Goal: Task Accomplishment & Management: Use online tool/utility

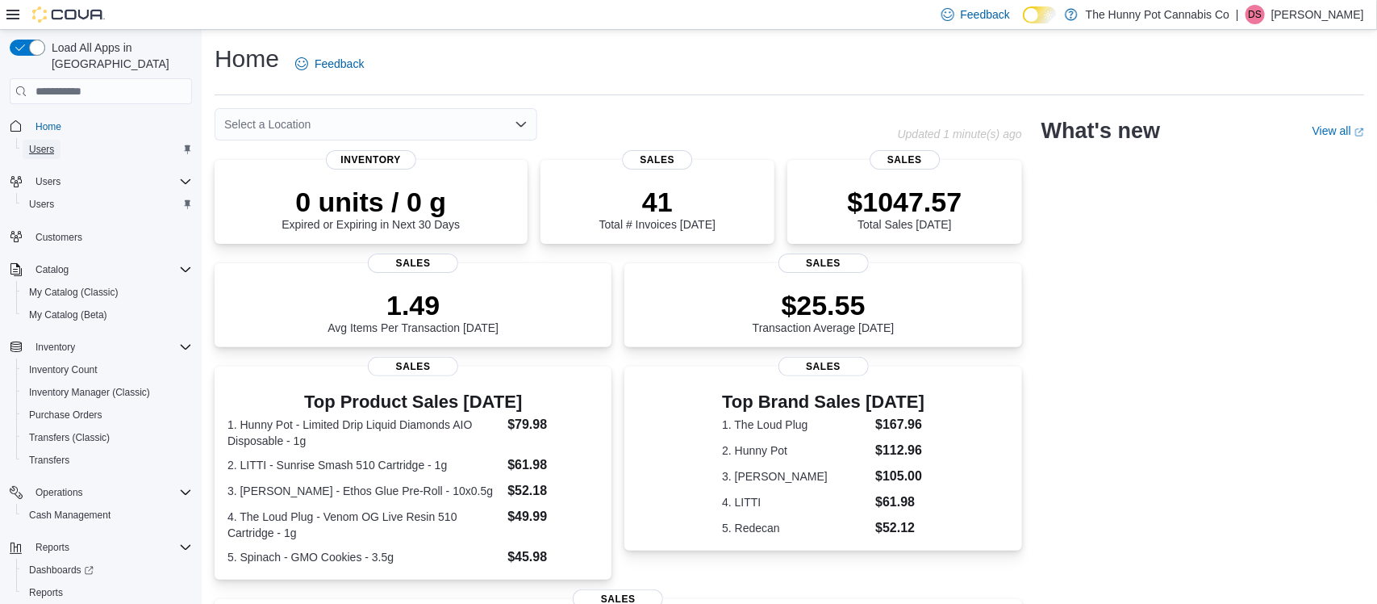
click at [37, 143] on span "Users" at bounding box center [41, 149] width 25 height 13
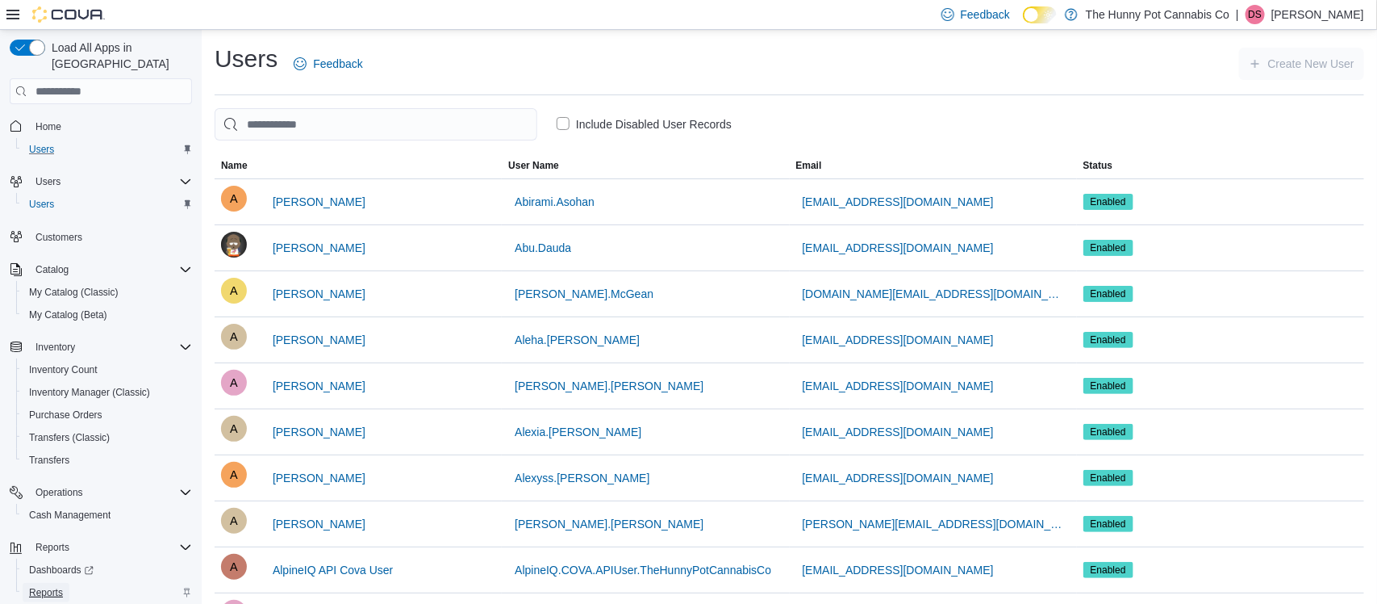
click at [56, 586] on span "Reports" at bounding box center [46, 592] width 34 height 13
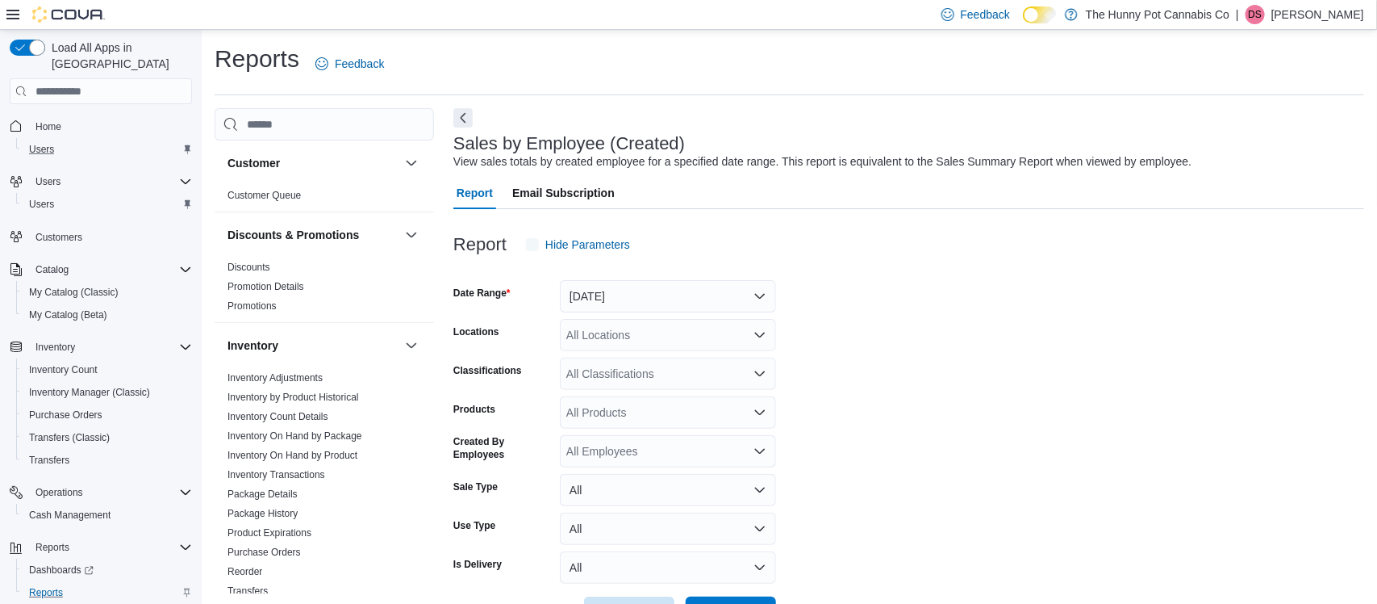
scroll to position [37, 0]
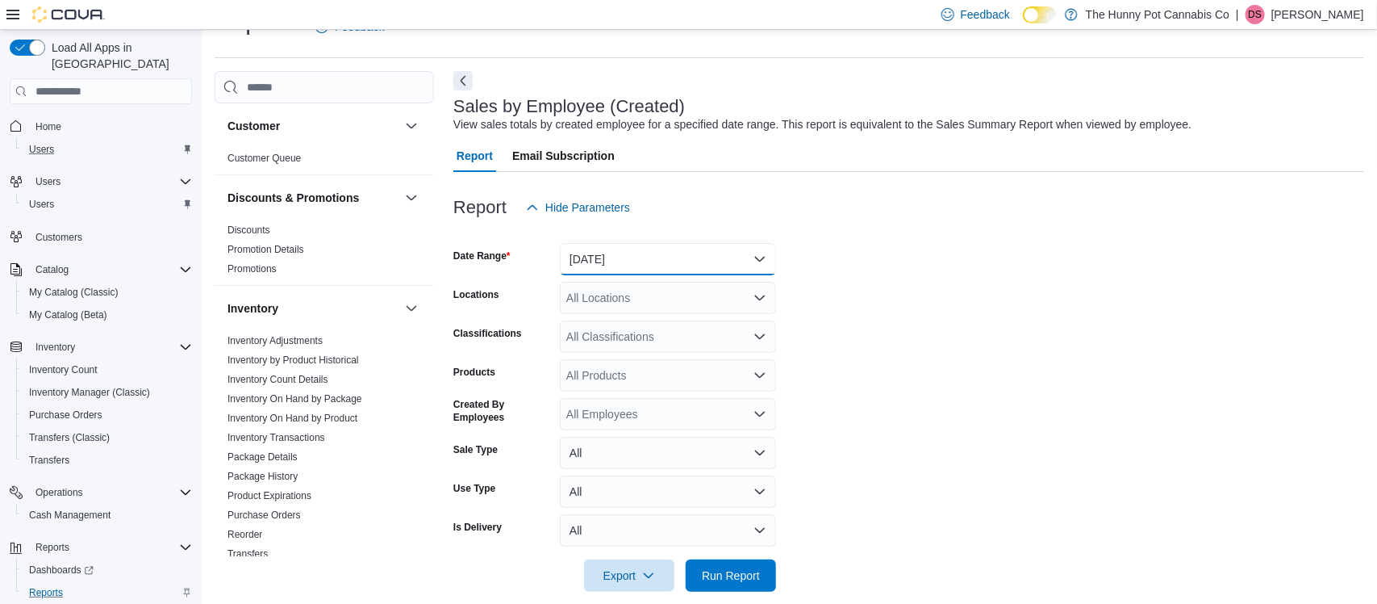
click at [668, 261] on button "[DATE]" at bounding box center [668, 259] width 216 height 32
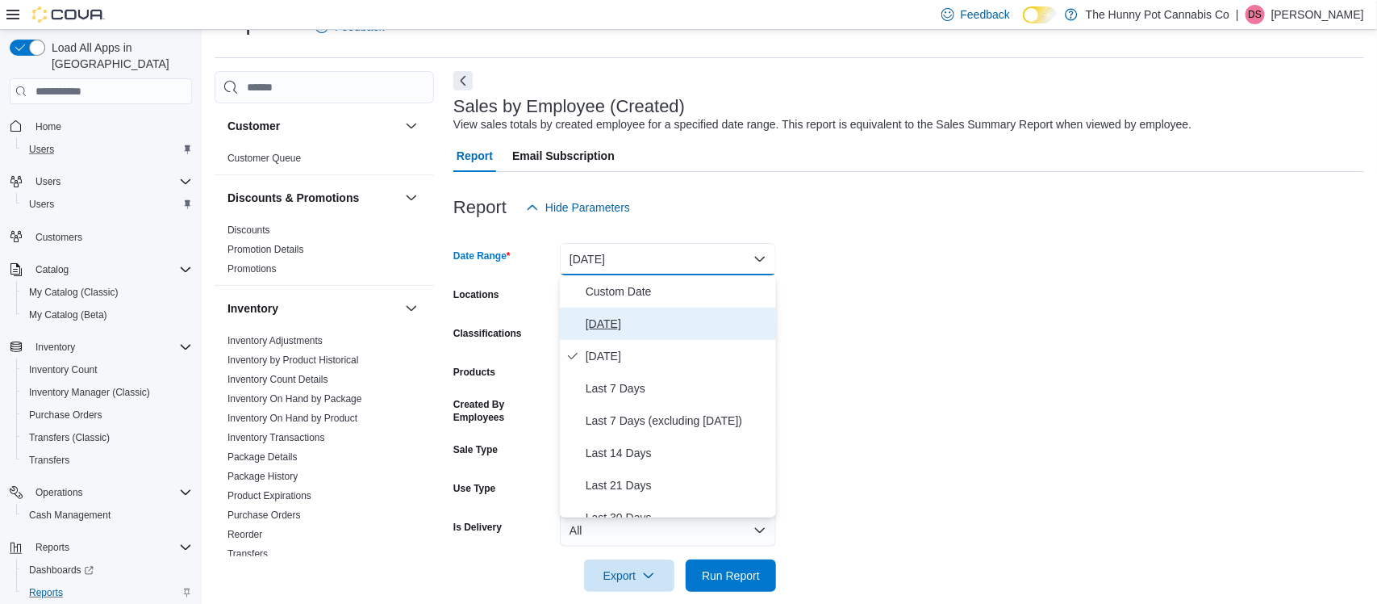
click at [614, 323] on span "[DATE]" at bounding box center [678, 323] width 184 height 19
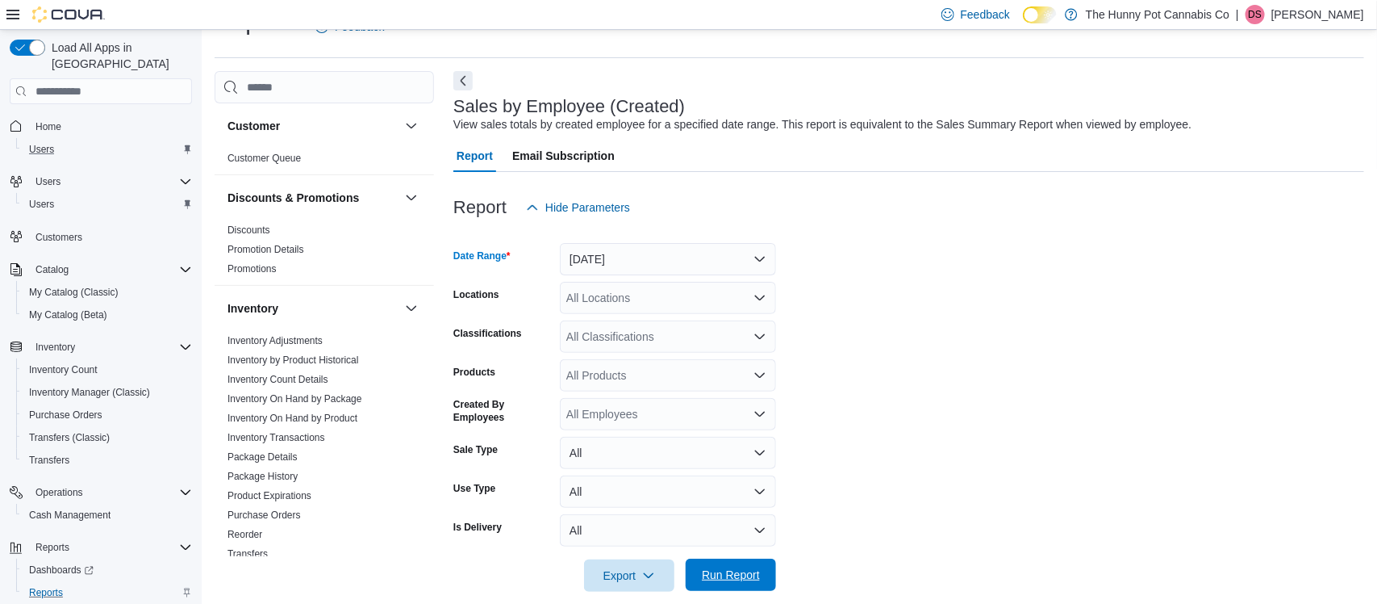
click at [759, 583] on span "Run Report" at bounding box center [731, 574] width 71 height 32
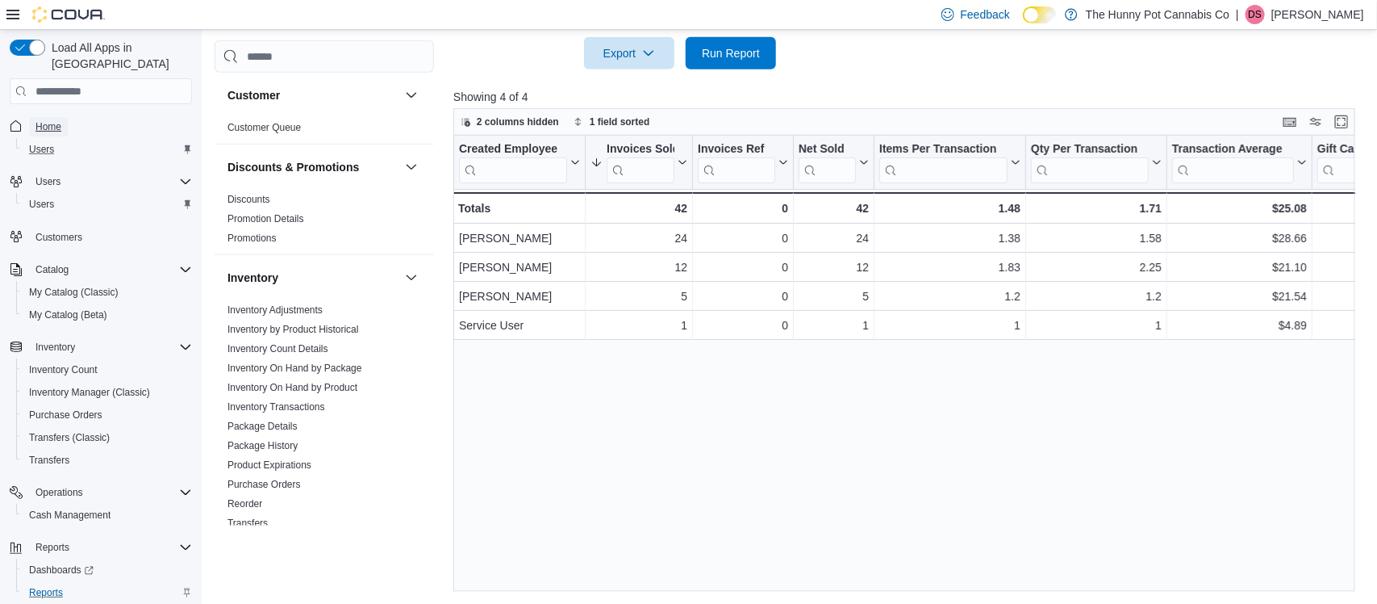
click at [49, 120] on span "Home" at bounding box center [49, 126] width 26 height 13
